Goal: Check status: Check status

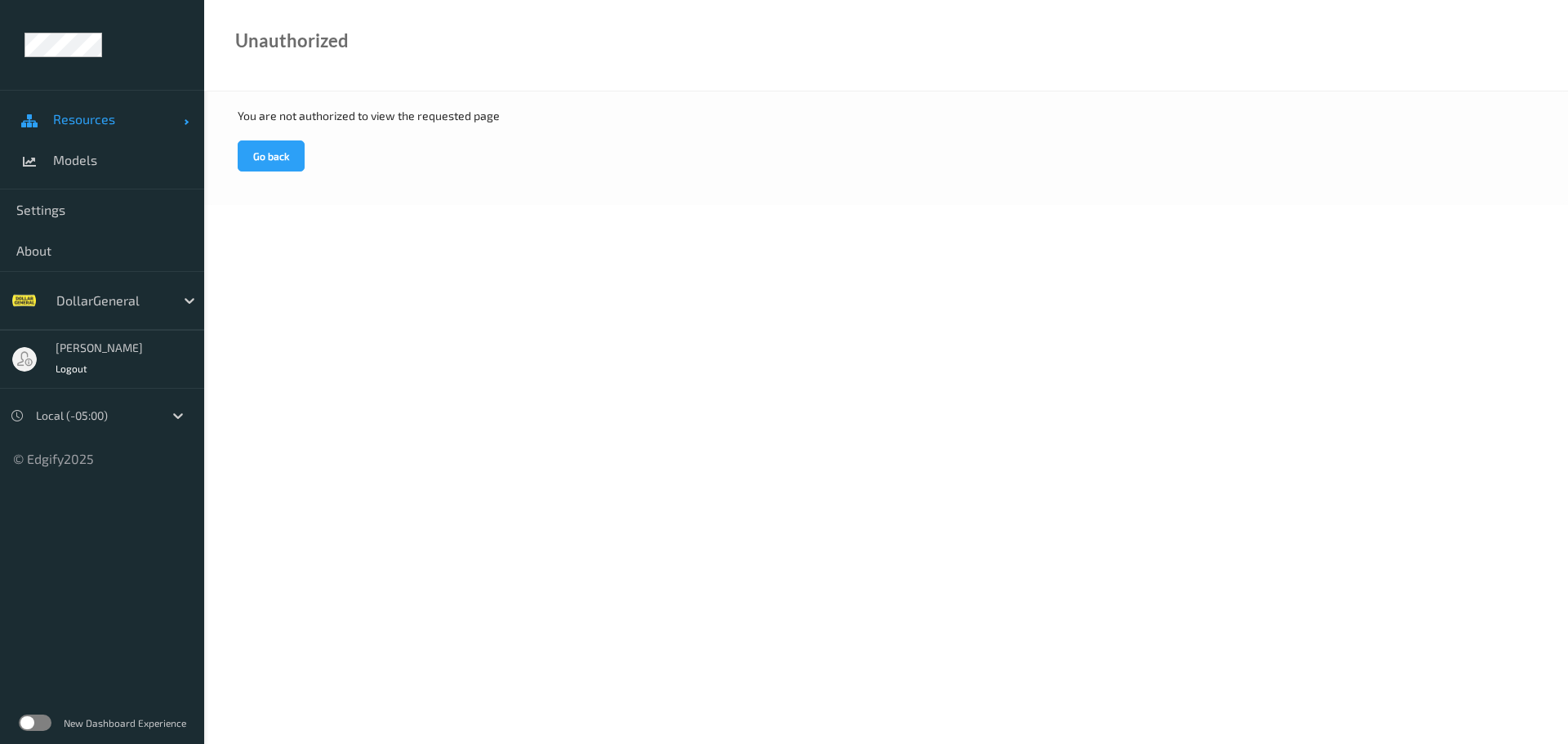
click at [107, 119] on span "Resources" at bounding box center [118, 118] width 130 height 16
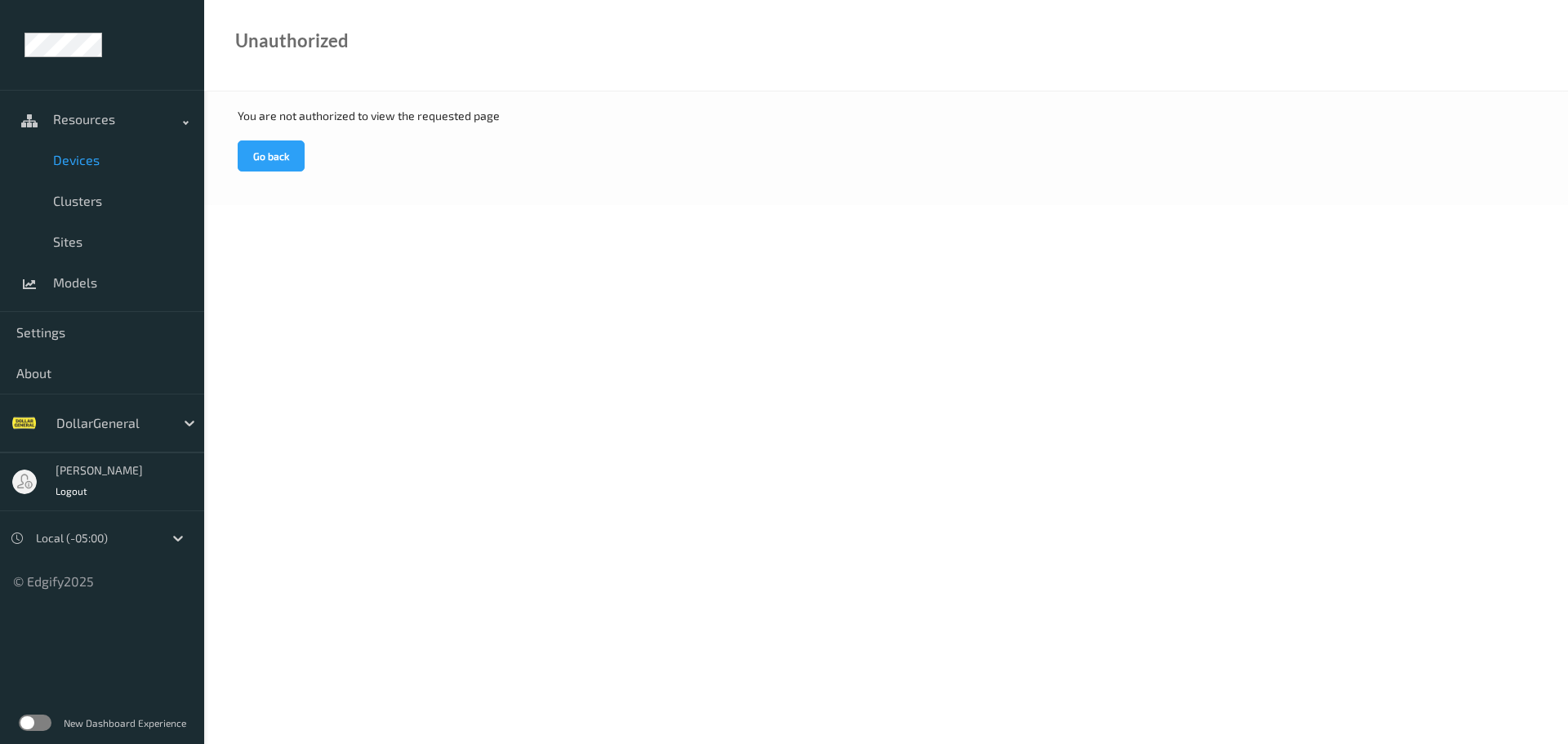
click at [93, 164] on span "Devices" at bounding box center [120, 159] width 135 height 16
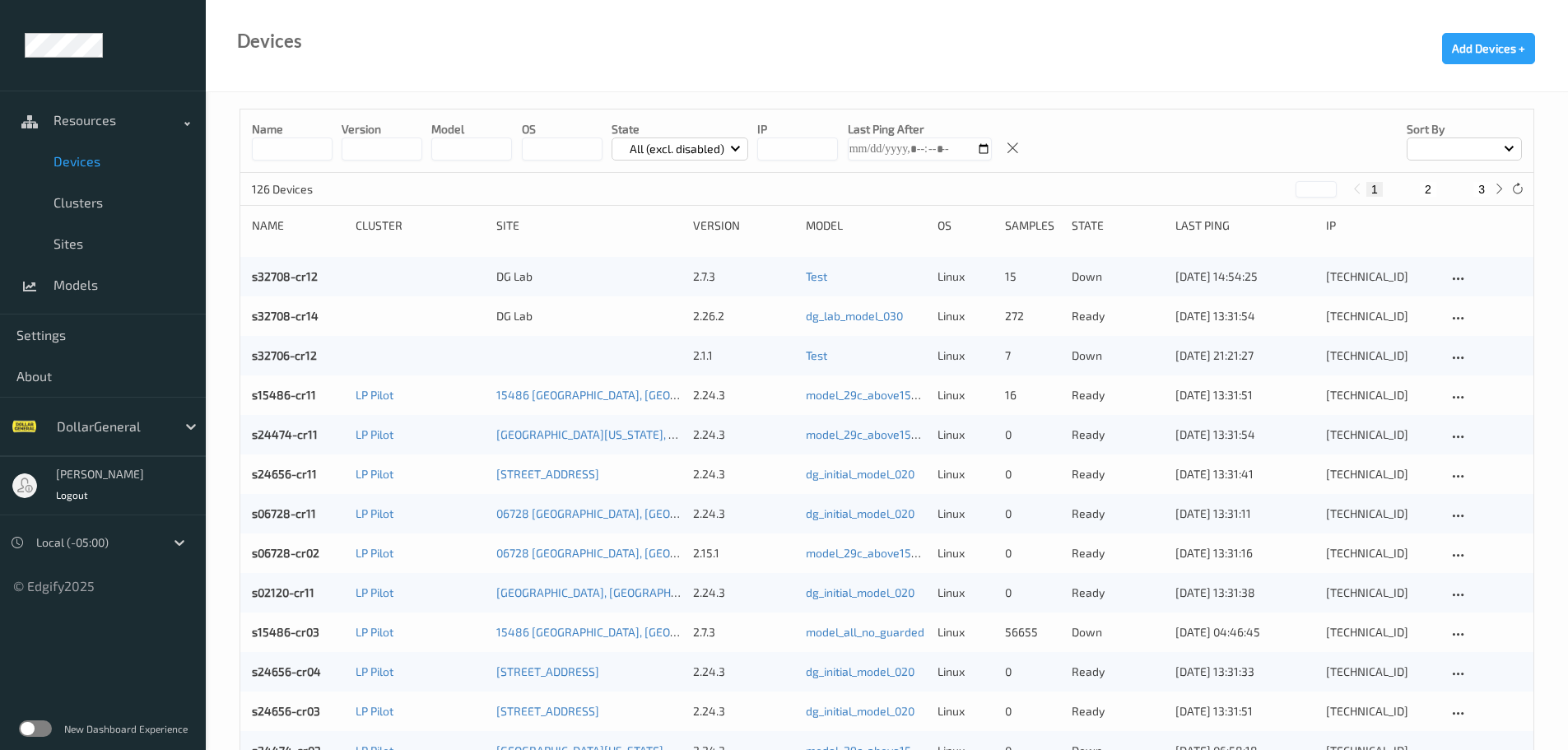
click at [284, 147] on input at bounding box center [292, 149] width 81 height 23
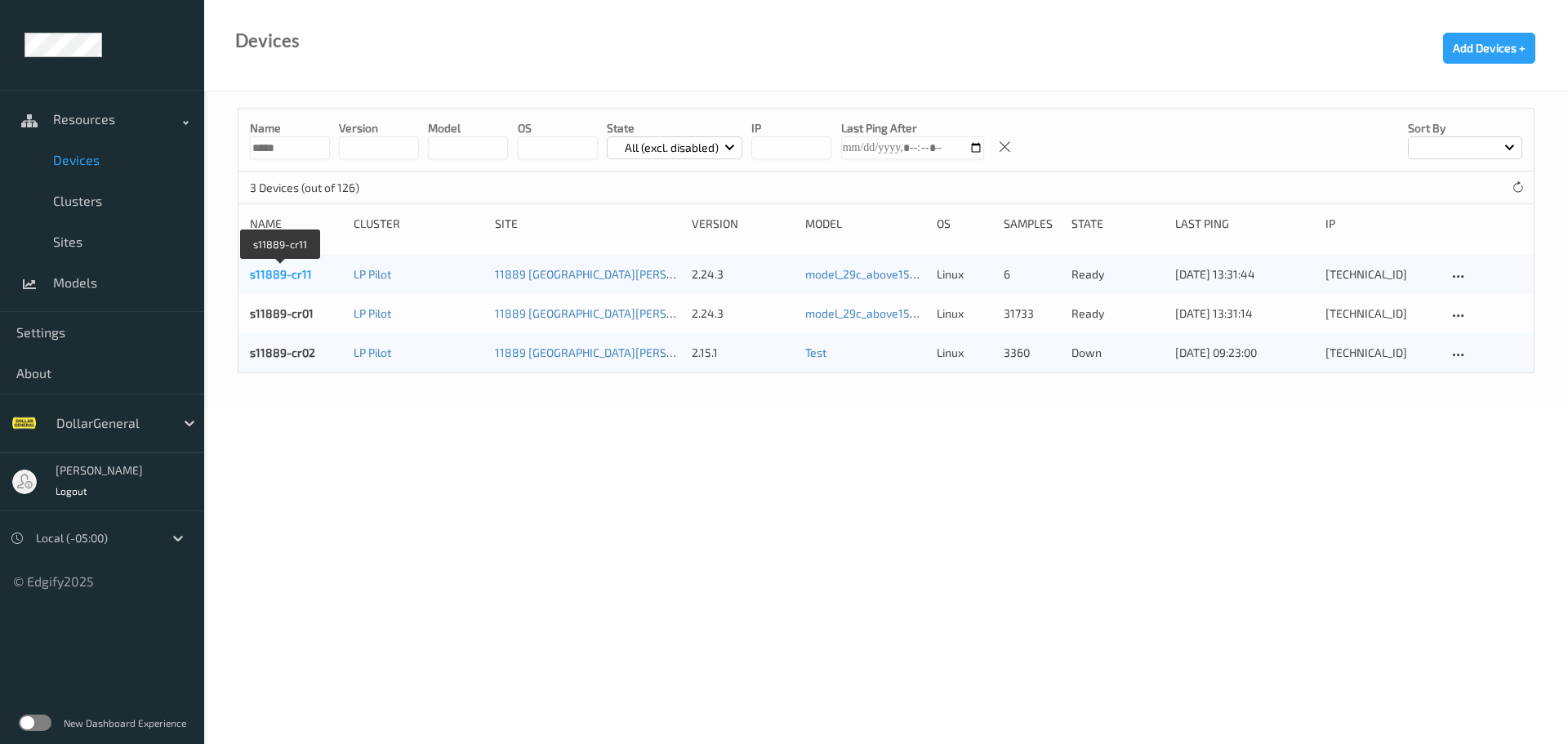
type input "*****"
click at [266, 273] on link "s11889-cr11" at bounding box center [280, 274] width 62 height 14
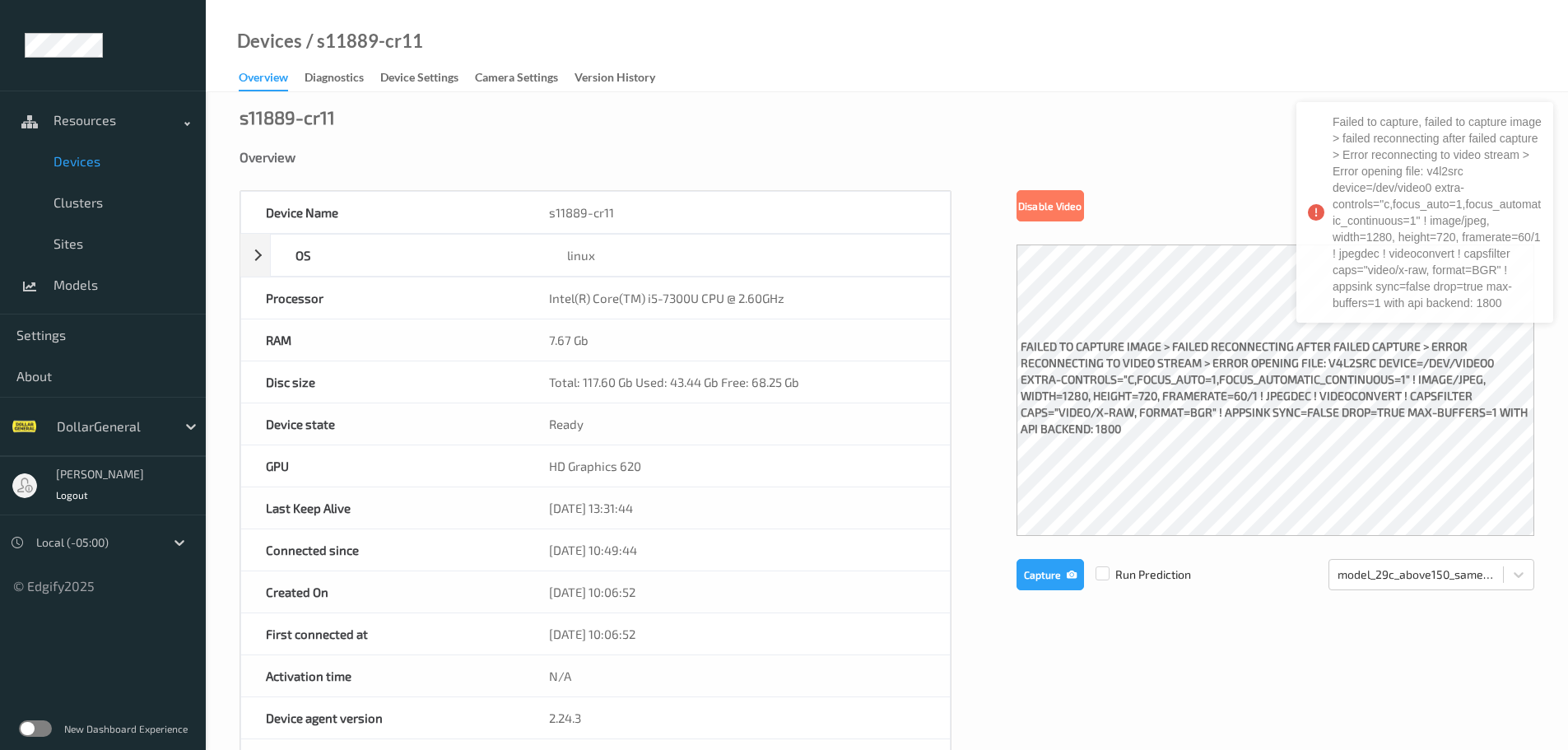
click at [88, 159] on span "Devices" at bounding box center [121, 161] width 136 height 16
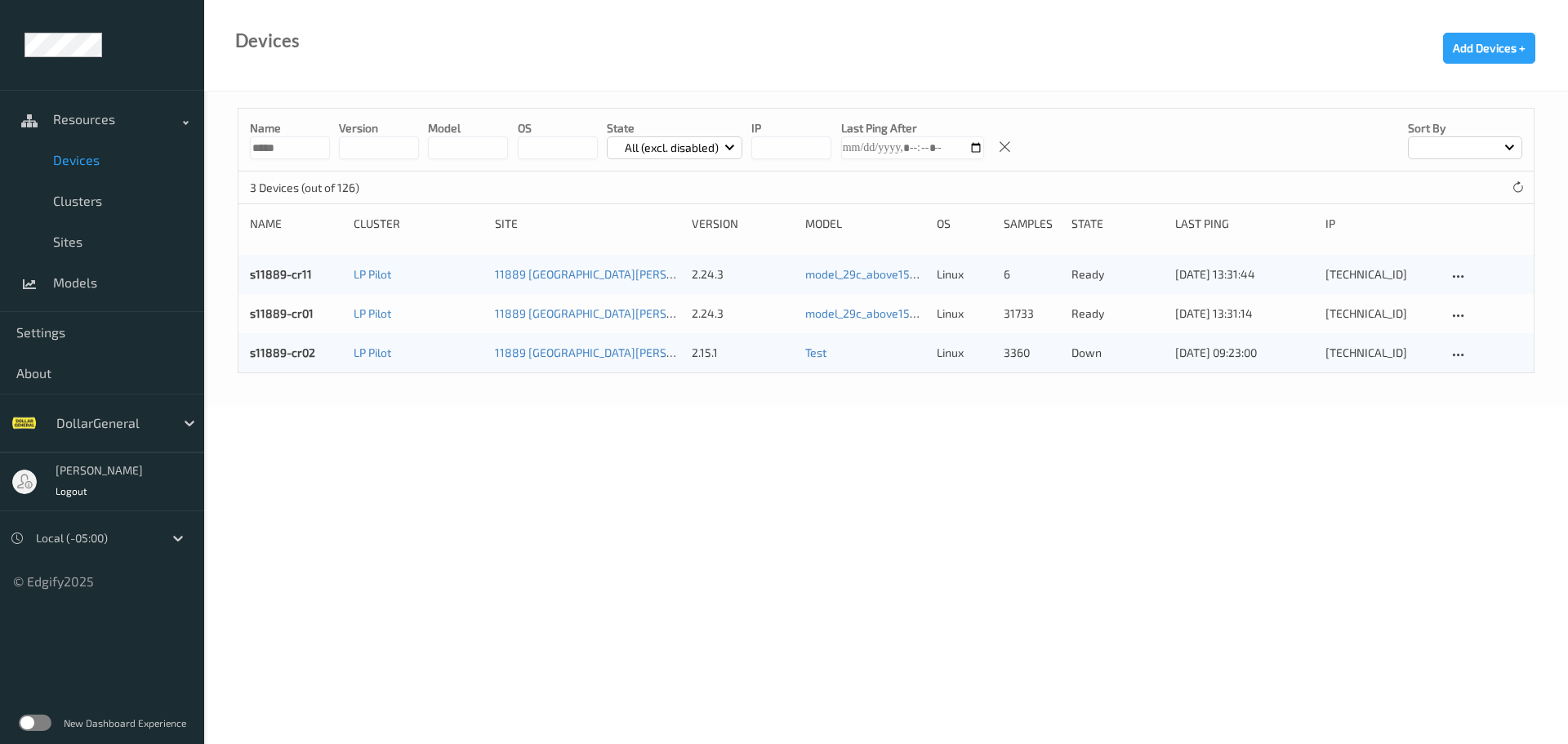
click at [423, 482] on body "Resources Devices Clusters Sites Models Settings About DollarGeneral Jei Crawme…" at bounding box center [784, 372] width 1568 height 744
click at [429, 493] on body "Resources Devices Clusters Sites Models Settings About DollarGeneral Jei Crawme…" at bounding box center [784, 372] width 1568 height 744
click at [383, 546] on body "Resources Devices Clusters Sites Models Settings About DollarGeneral Jei Crawme…" at bounding box center [784, 372] width 1568 height 744
click at [490, 536] on body "Resources Devices Clusters Sites Models Settings About DollarGeneral Jei Crawme…" at bounding box center [784, 372] width 1568 height 744
click at [295, 275] on link "s11889-cr11" at bounding box center [280, 274] width 62 height 14
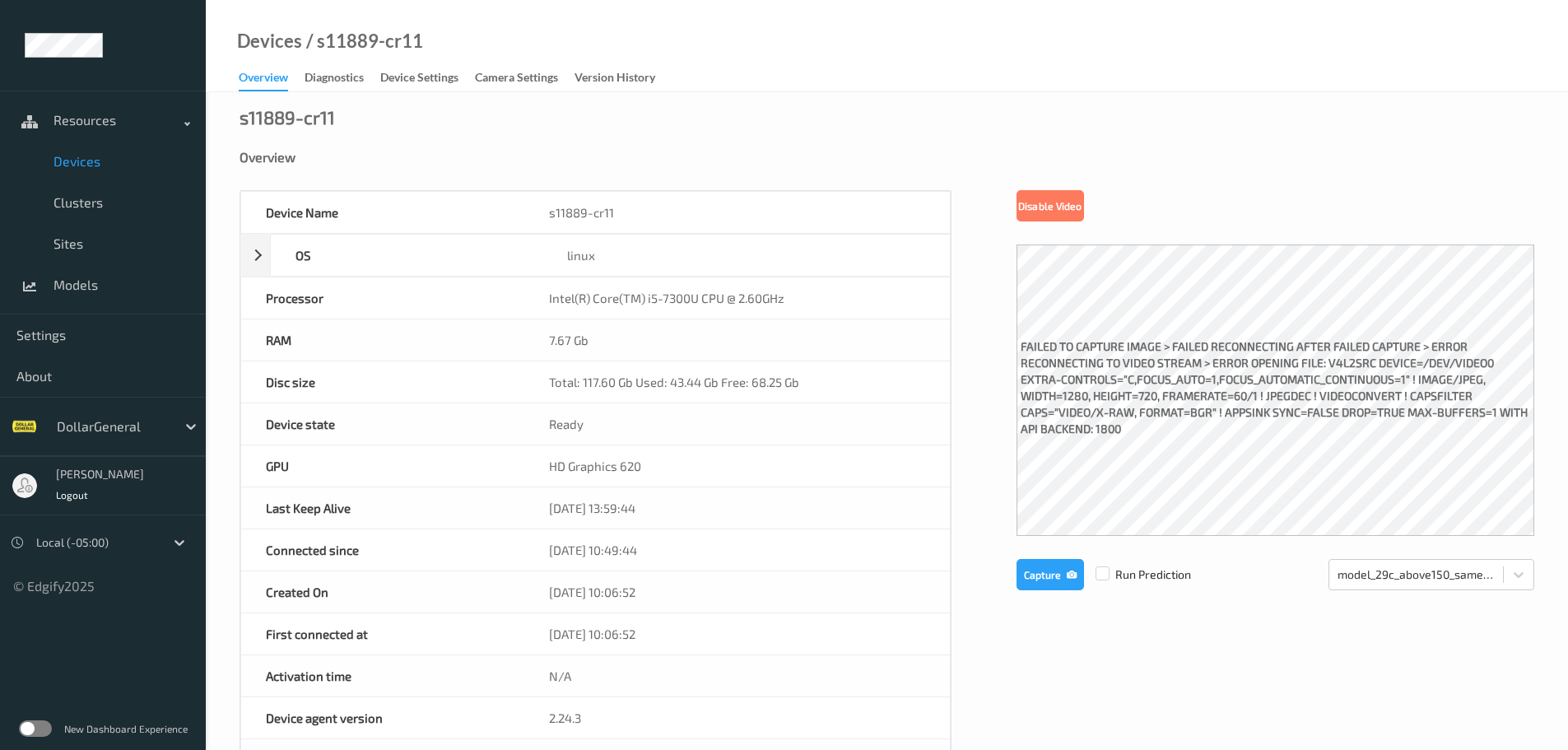
click at [88, 149] on link "Devices" at bounding box center [103, 162] width 206 height 41
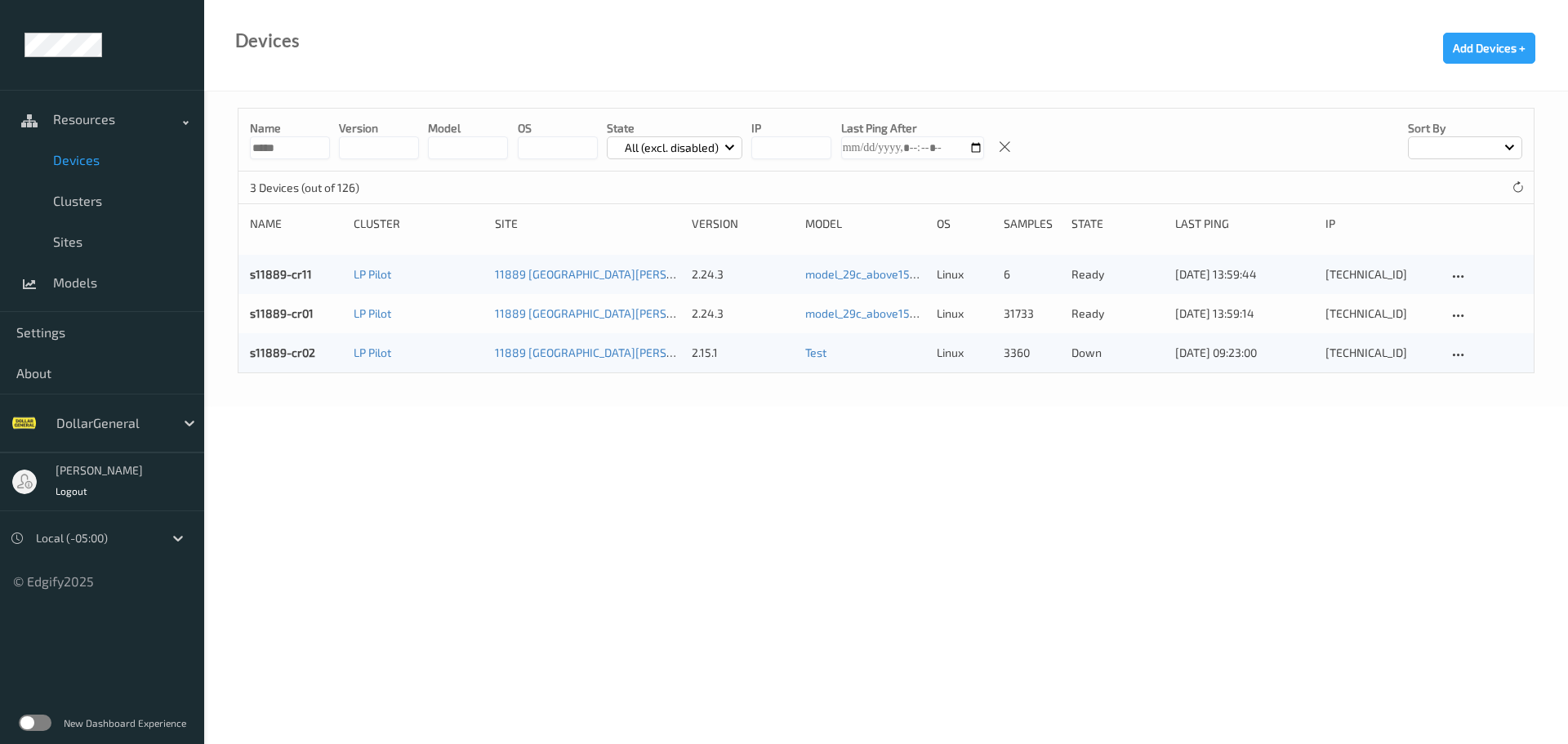
click at [653, 466] on body "Resources Devices Clusters Sites Models Settings About DollarGeneral Jei Crawme…" at bounding box center [784, 372] width 1568 height 744
click at [492, 455] on body "Resources Devices Clusters Sites Models Settings About DollarGeneral Jei Crawme…" at bounding box center [784, 372] width 1568 height 744
click at [451, 614] on body "Resources Devices Clusters Sites Models Settings About DollarGeneral Jei Crawme…" at bounding box center [784, 372] width 1568 height 744
click at [546, 562] on body "Resources Devices Clusters Sites Models Settings About DollarGeneral Jei Crawme…" at bounding box center [784, 372] width 1568 height 744
click at [544, 506] on body "Resources Devices Clusters Sites Models Settings About DollarGeneral Jei Crawme…" at bounding box center [784, 372] width 1568 height 744
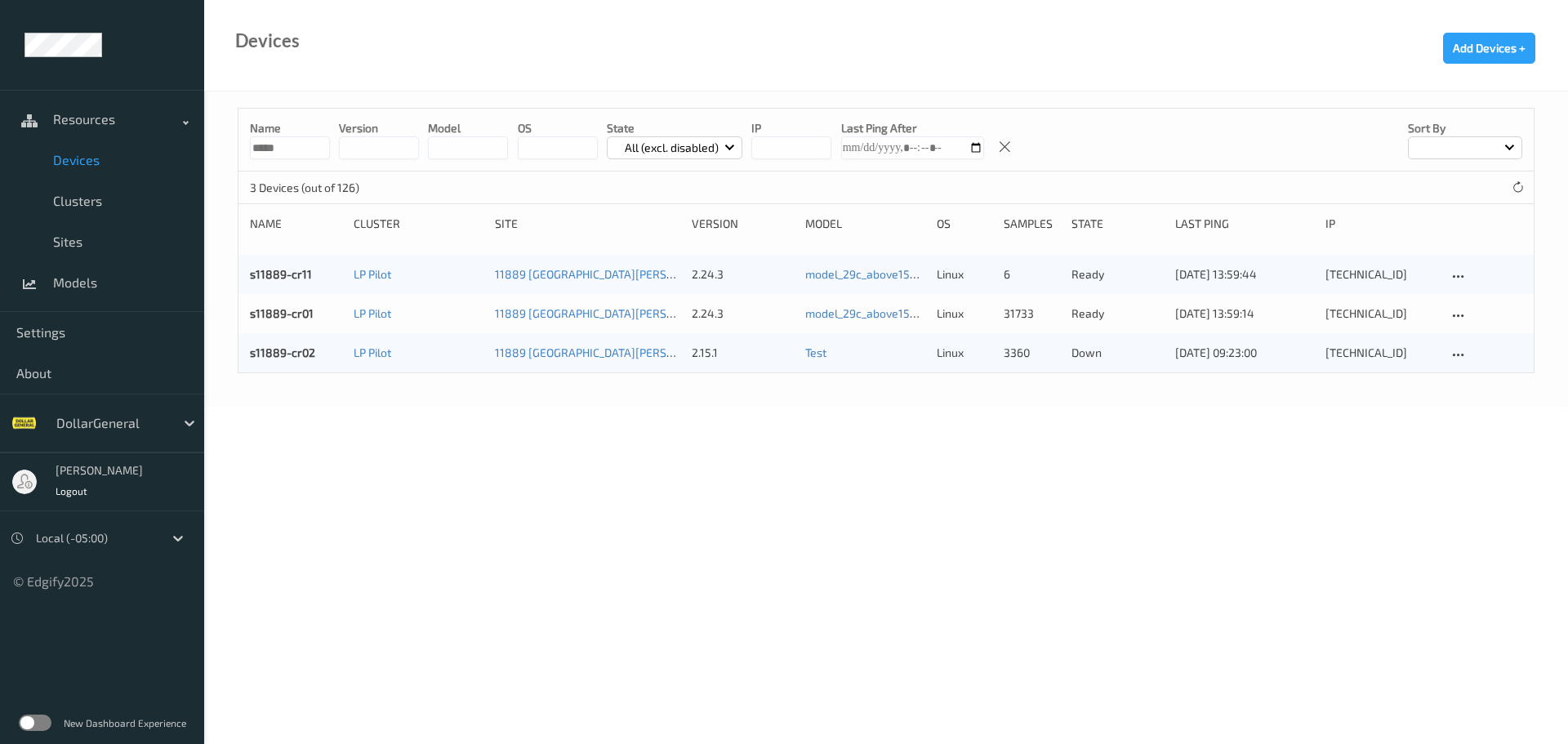
click at [485, 498] on body "Resources Devices Clusters Sites Models Settings About DollarGeneral Jei Crawme…" at bounding box center [784, 372] width 1568 height 744
click at [494, 476] on body "Resources Devices Clusters Sites Models Settings About DollarGeneral Jei Crawme…" at bounding box center [784, 372] width 1568 height 744
click at [85, 161] on span "Devices" at bounding box center [120, 159] width 135 height 16
click at [271, 279] on link "s11889-cr11" at bounding box center [280, 274] width 62 height 14
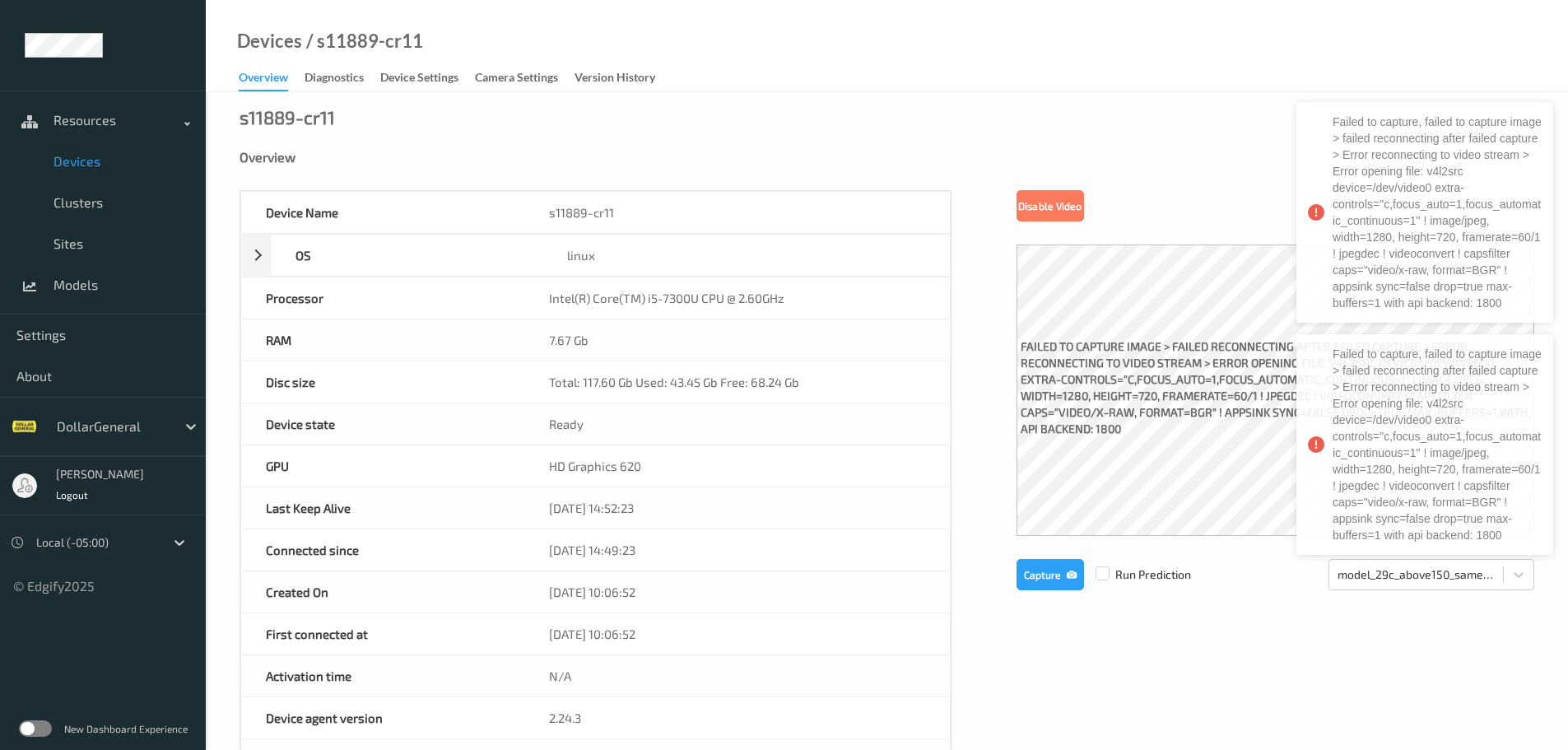
click at [88, 162] on span "Devices" at bounding box center [121, 161] width 136 height 16
